Goal: Task Accomplishment & Management: Manage account settings

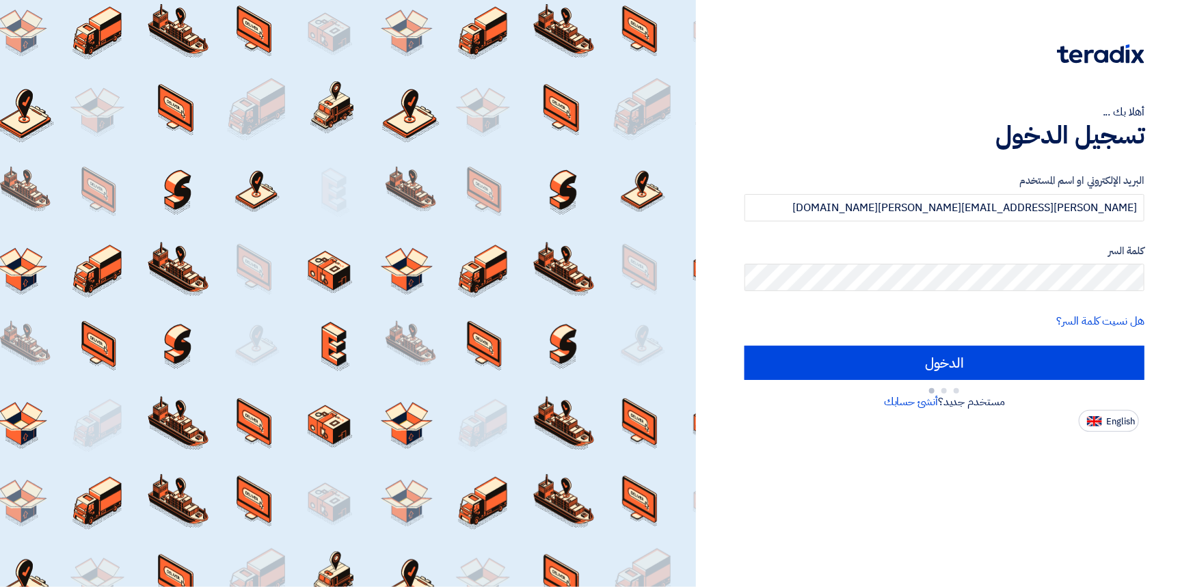
type input "Sign in"
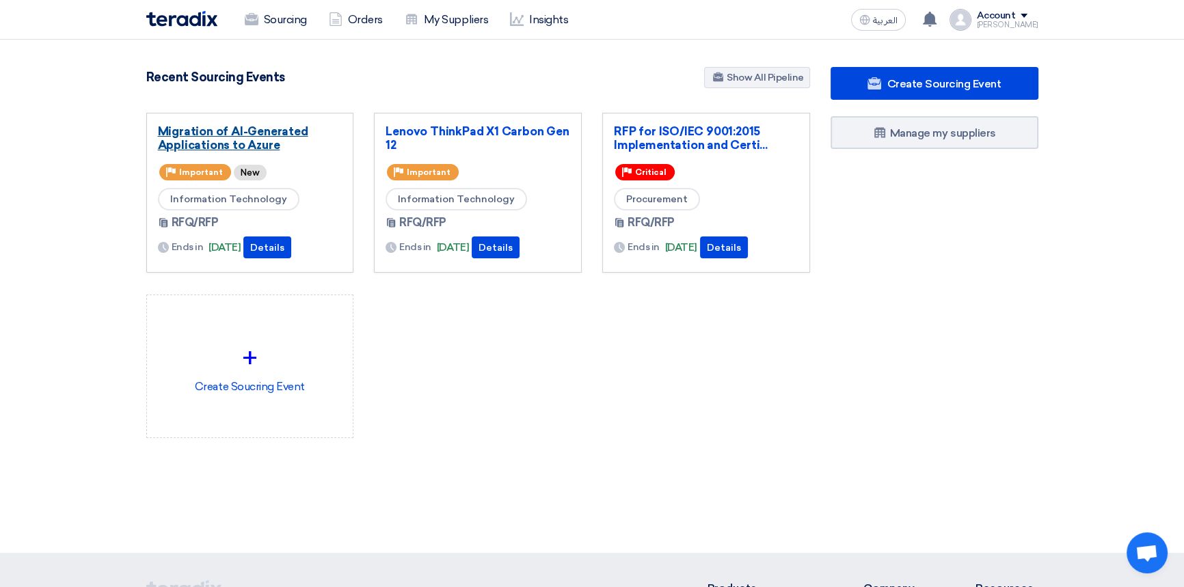
click at [241, 139] on link "Migration of AI-Generated Applications to Azure" at bounding box center [250, 137] width 185 height 27
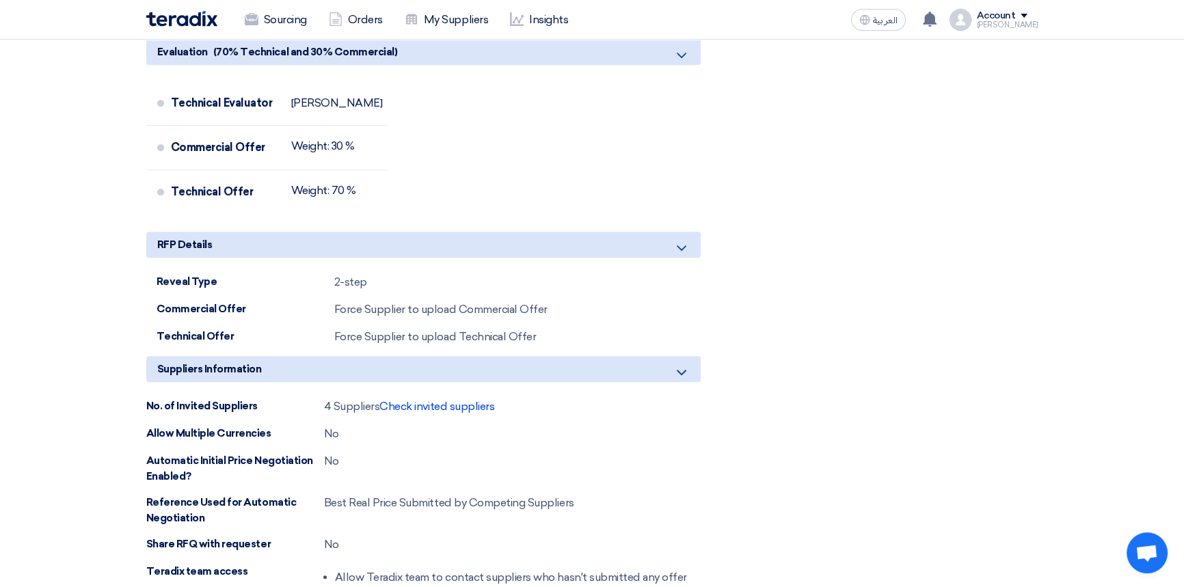
scroll to position [1056, 0]
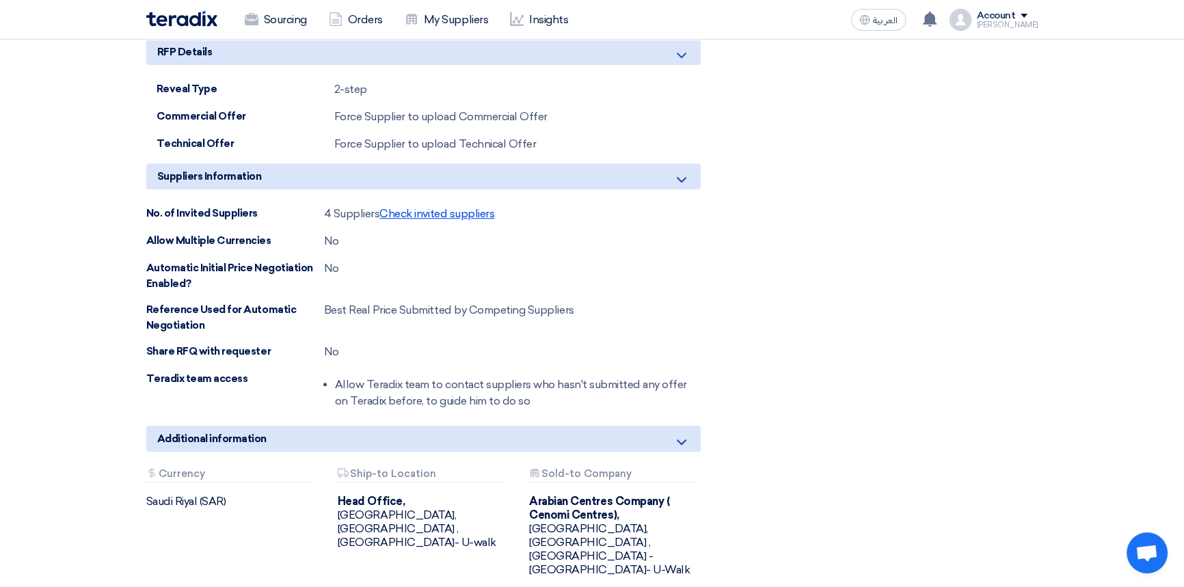
click at [467, 216] on span "Check invited suppliers" at bounding box center [436, 213] width 115 height 13
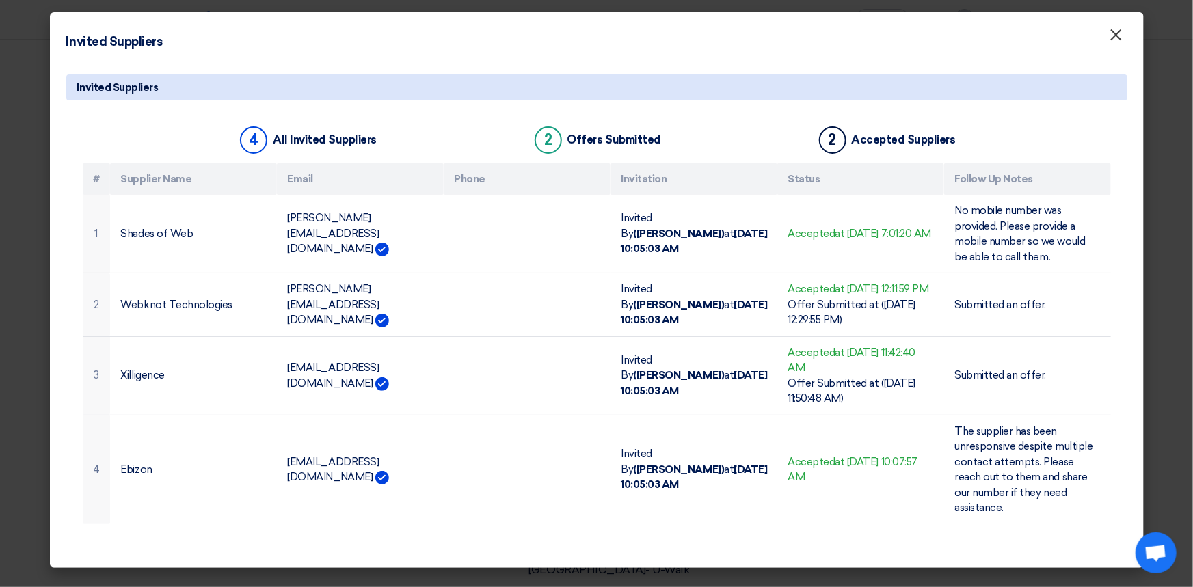
click at [1118, 34] on span "×" at bounding box center [1116, 38] width 14 height 27
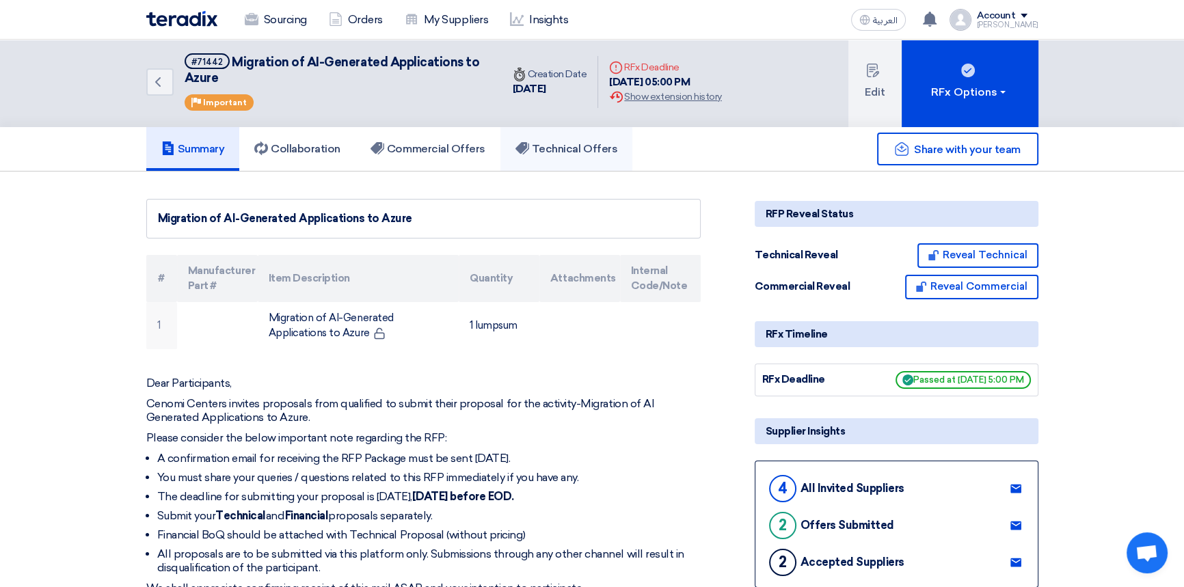
scroll to position [0, 0]
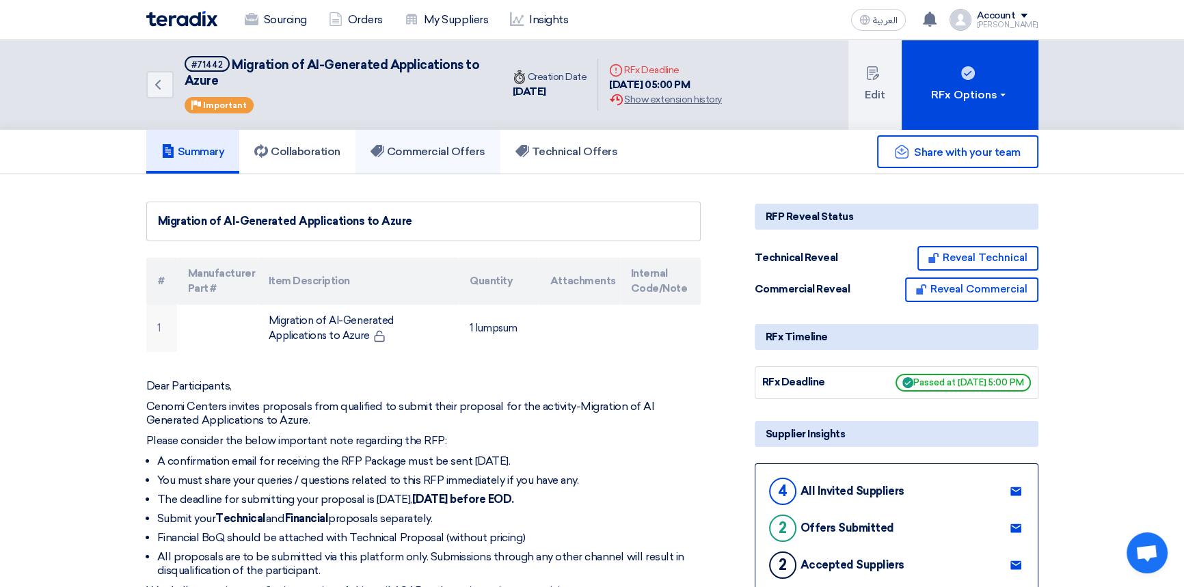
click at [427, 149] on h5 "Commercial Offers" at bounding box center [427, 152] width 115 height 14
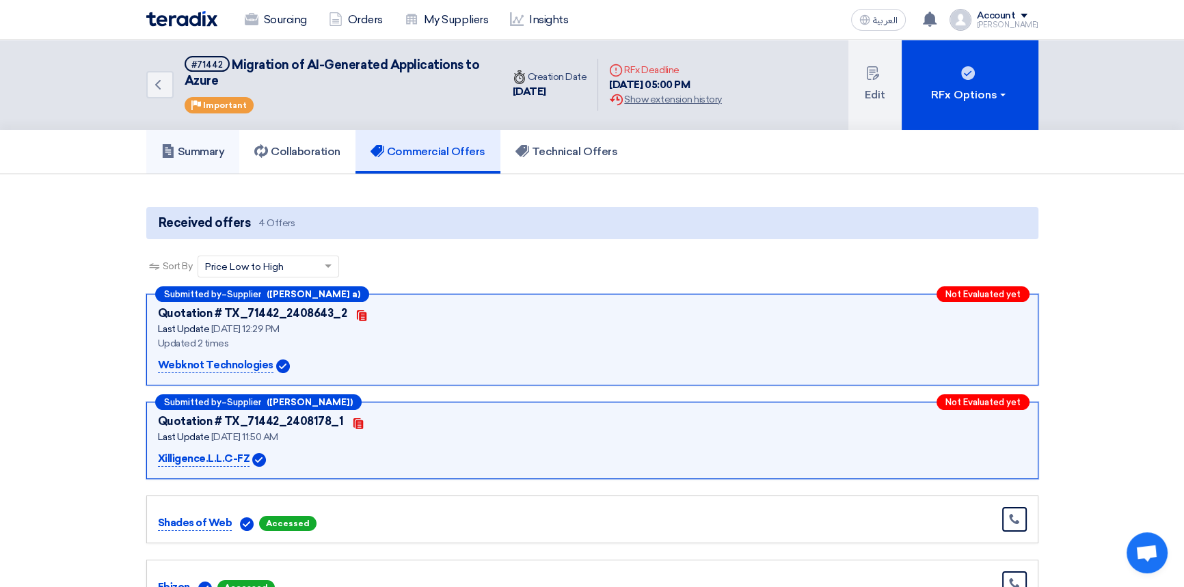
click at [198, 148] on h5 "Summary" at bounding box center [193, 152] width 64 height 14
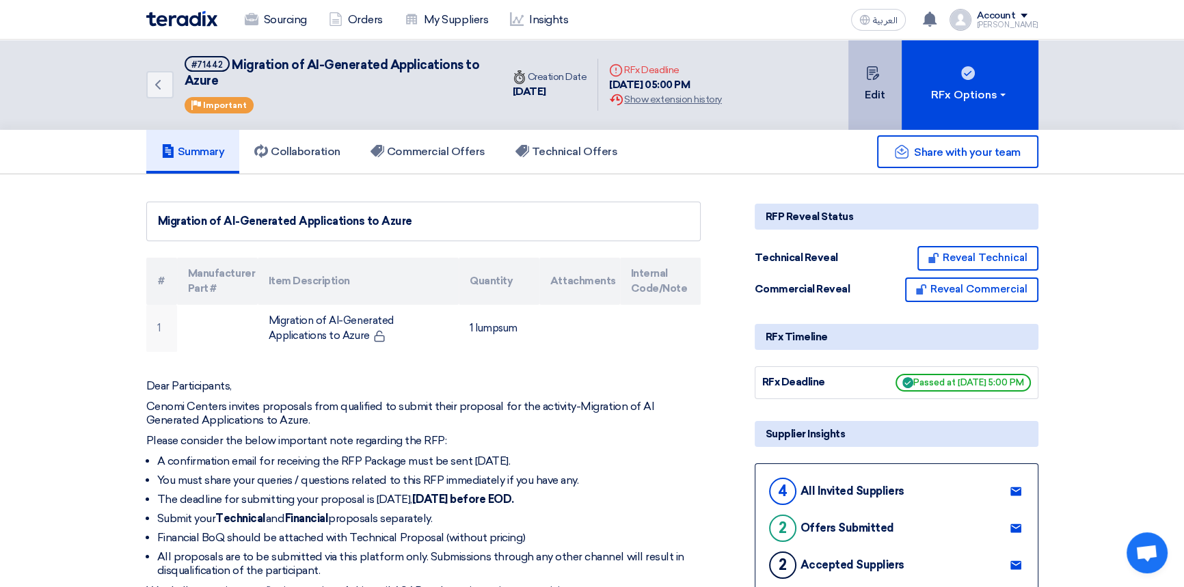
click at [884, 86] on button "Edit" at bounding box center [874, 85] width 53 height 90
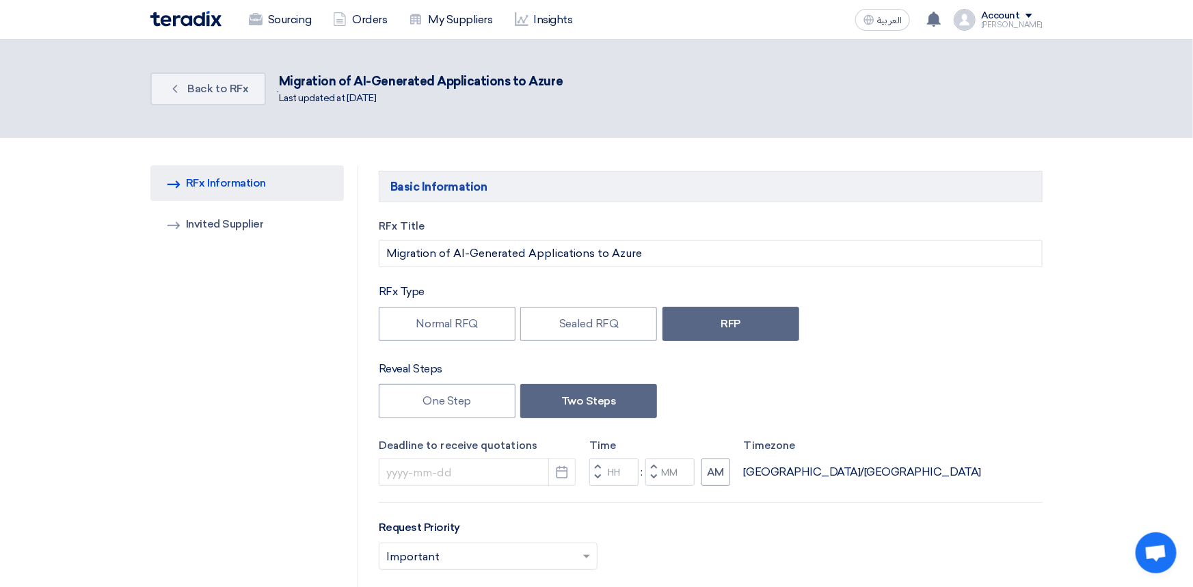
type input "[DATE]"
type input "05"
type input "00"
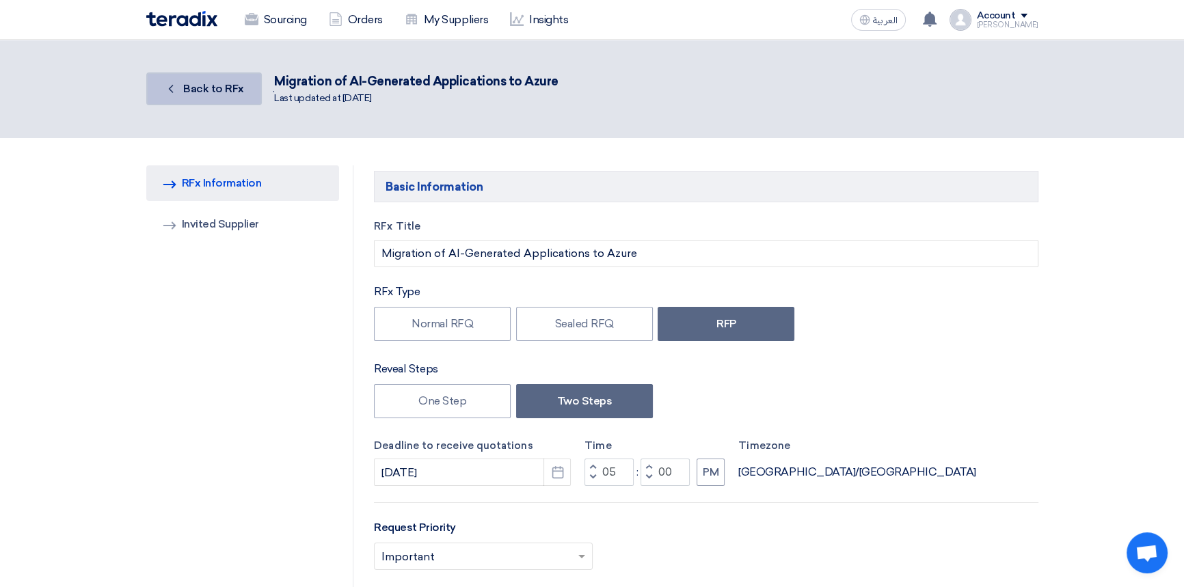
click at [212, 89] on span "Back to RFx" at bounding box center [213, 88] width 61 height 13
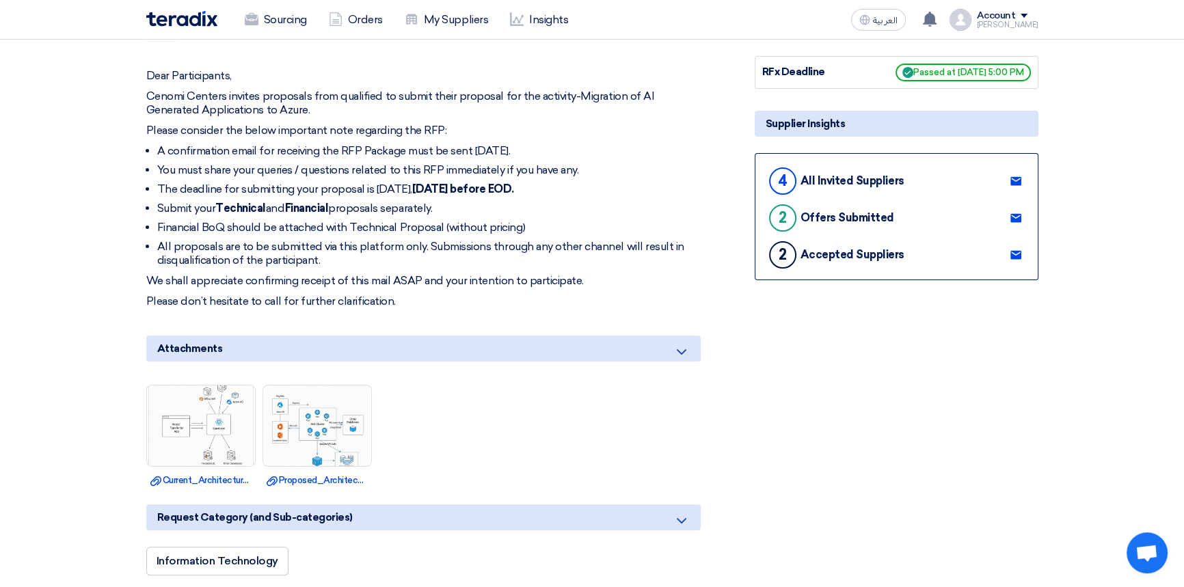
scroll to position [248, 0]
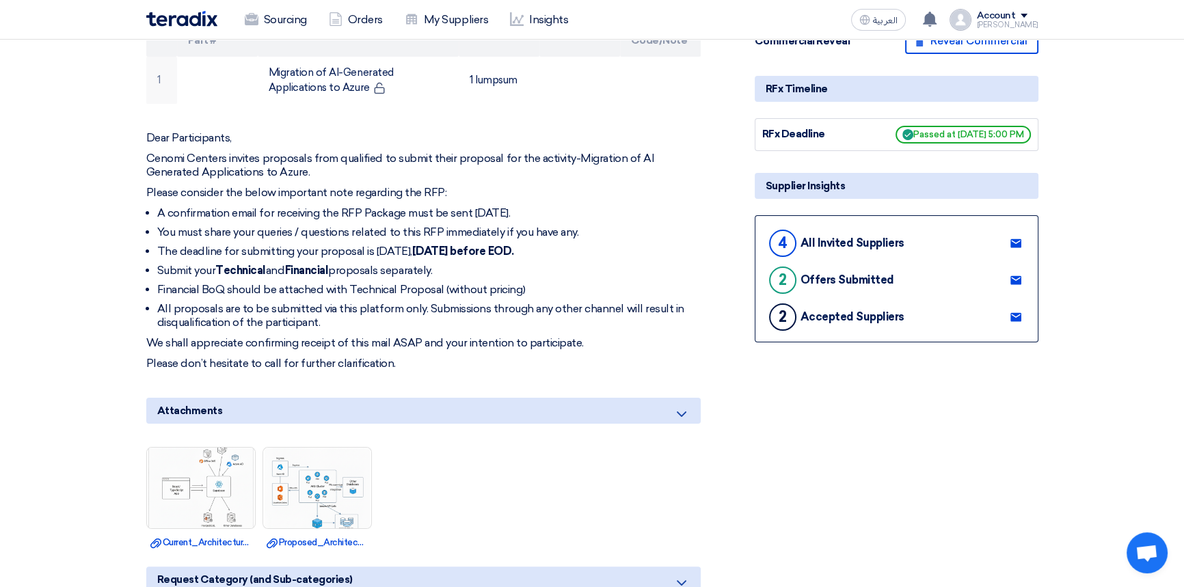
click at [1017, 314] on icon at bounding box center [1015, 317] width 11 height 11
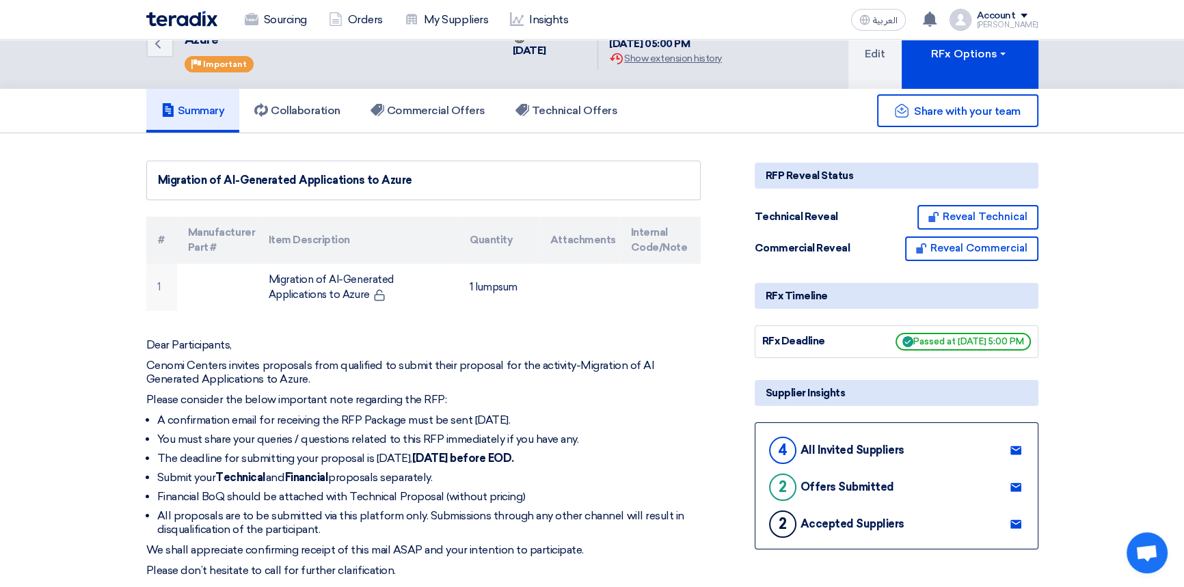
scroll to position [0, 0]
